Goal: Task Accomplishment & Management: Manage account settings

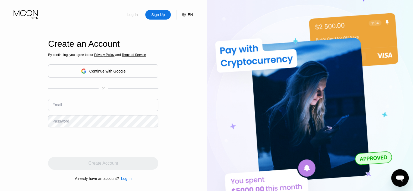
click at [129, 14] on div "Log In" at bounding box center [133, 14] width 12 height 5
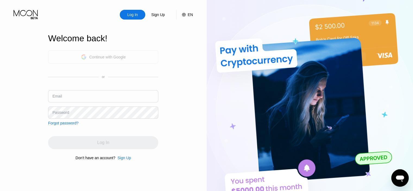
click at [132, 54] on div "Continue with Google" at bounding box center [103, 56] width 110 height 13
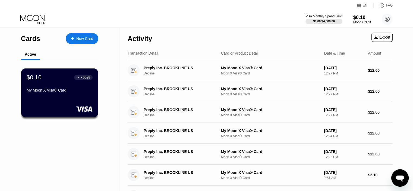
click at [132, 54] on div "Transaction Detail" at bounding box center [143, 53] width 30 height 4
click at [402, 112] on div "Cards New Card Active $0.10 ● ● ● ● 5028 My Moon X Visa® Card Activity Export T…" at bounding box center [206, 184] width 413 height 313
